Goal: Information Seeking & Learning: Learn about a topic

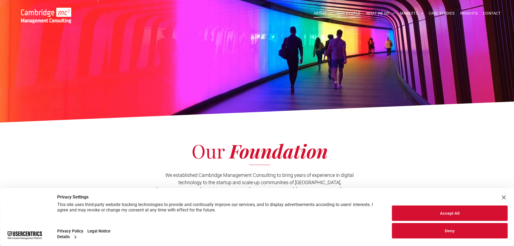
click at [348, 13] on span "OUR PEOPLE" at bounding box center [348, 13] width 23 height 8
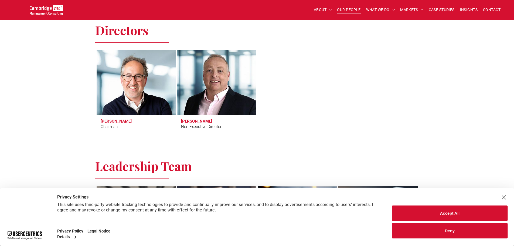
scroll to position [270, 0]
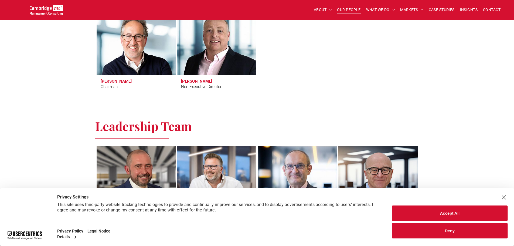
click at [477, 231] on button "Deny" at bounding box center [449, 230] width 115 height 15
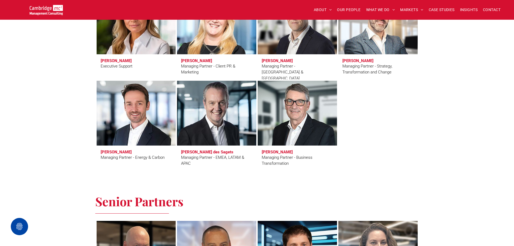
scroll to position [431, 0]
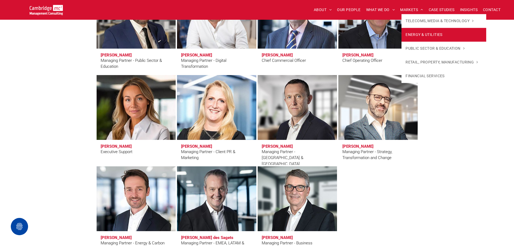
click at [413, 33] on span "ENERGY & UTILITIES" at bounding box center [423, 35] width 37 height 6
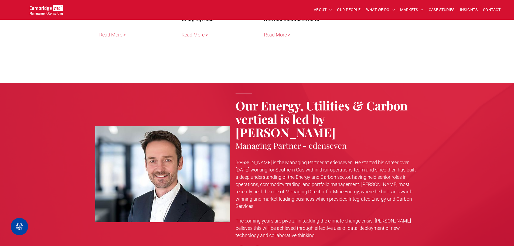
scroll to position [1348, 0]
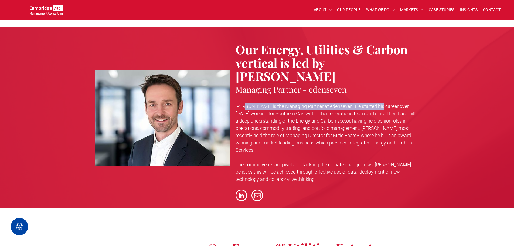
drag, startPoint x: 245, startPoint y: 94, endPoint x: 376, endPoint y: 93, distance: 131.0
click at [376, 103] on span "[PERSON_NAME] is the Managing Partner at edenseven. He started his career over …" at bounding box center [325, 127] width 180 height 49
click at [371, 103] on span "Pete is the Managing Partner at edenseven. He started his career over 23 years …" at bounding box center [325, 127] width 180 height 49
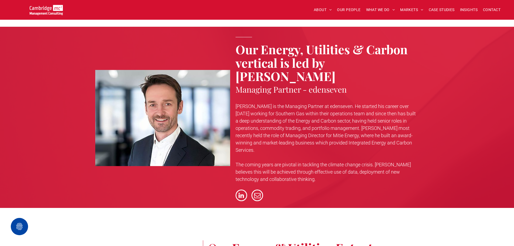
click at [313, 103] on span "Pete is the Managing Partner at edenseven. He started his career over 23 years …" at bounding box center [325, 127] width 180 height 49
drag, startPoint x: 313, startPoint y: 94, endPoint x: 316, endPoint y: 95, distance: 3.2
click at [313, 103] on span "Pete is the Managing Partner at edenseven. He started his career over 23 years …" at bounding box center [325, 127] width 180 height 49
click at [242, 189] on span "linkedin" at bounding box center [241, 195] width 12 height 12
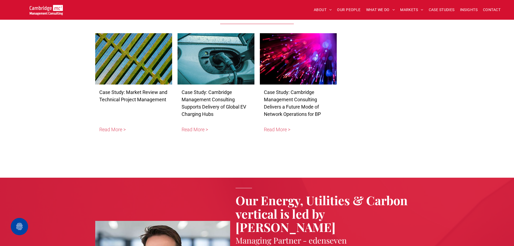
scroll to position [1132, 0]
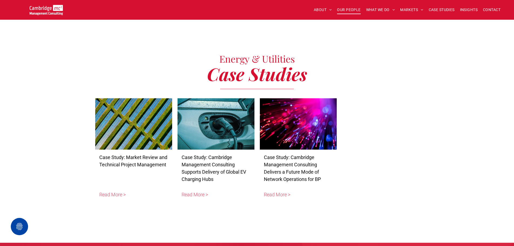
click at [350, 11] on span "OUR PEOPLE" at bounding box center [348, 10] width 23 height 8
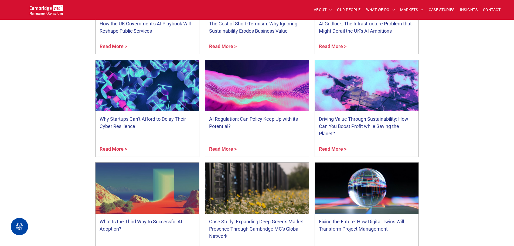
scroll to position [1941, 0]
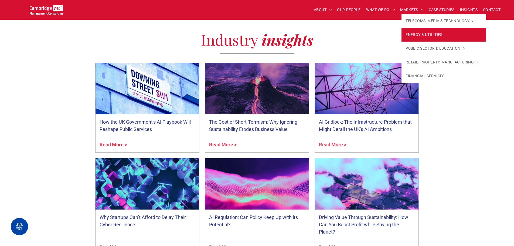
click at [422, 37] on span "ENERGY & UTILITIES" at bounding box center [423, 35] width 37 height 6
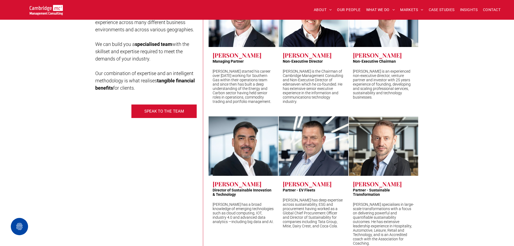
scroll to position [1725, 0]
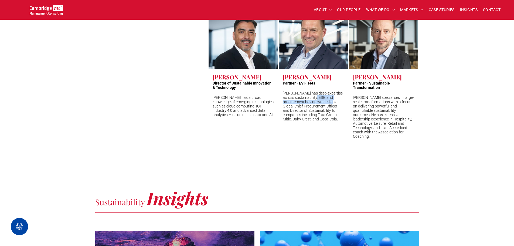
drag, startPoint x: 320, startPoint y: 80, endPoint x: 329, endPoint y: 86, distance: 11.3
click at [325, 91] on p "[PERSON_NAME] has deep expertise across sustainability, ESG and procurement hav…" at bounding box center [313, 106] width 61 height 30
click at [330, 91] on p "[PERSON_NAME] has deep expertise across sustainability, ESG and procurement hav…" at bounding box center [313, 106] width 61 height 30
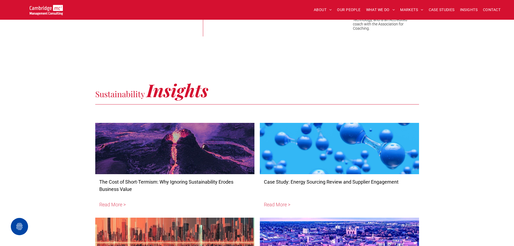
scroll to position [1564, 0]
